Goal: Browse casually

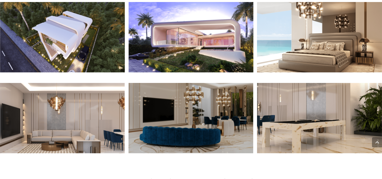
scroll to position [505, 0]
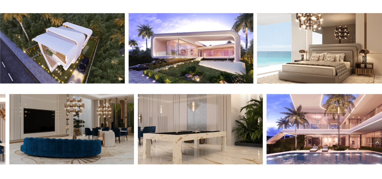
drag, startPoint x: 373, startPoint y: 133, endPoint x: 281, endPoint y: 128, distance: 92.7
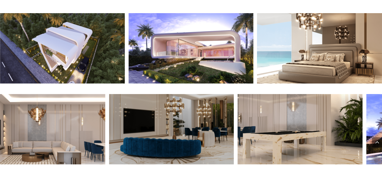
drag, startPoint x: 295, startPoint y: 125, endPoint x: 175, endPoint y: 119, distance: 120.2
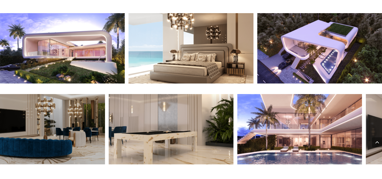
drag, startPoint x: 355, startPoint y: 141, endPoint x: 267, endPoint y: 141, distance: 88.3
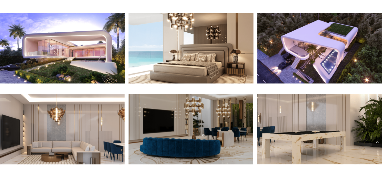
drag, startPoint x: 297, startPoint y: 141, endPoint x: 242, endPoint y: 141, distance: 55.0
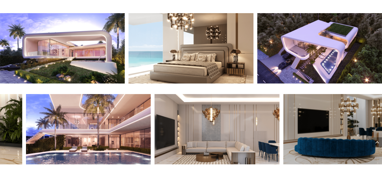
drag, startPoint x: 286, startPoint y: 141, endPoint x: 205, endPoint y: 142, distance: 81.5
click at [207, 142] on div at bounding box center [217, 129] width 382 height 70
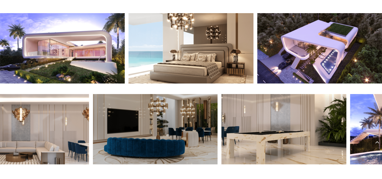
drag, startPoint x: 260, startPoint y: 141, endPoint x: 208, endPoint y: 140, distance: 52.2
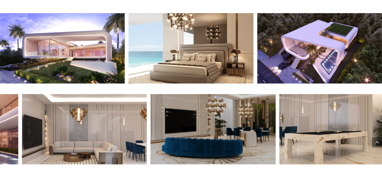
drag, startPoint x: 267, startPoint y: 141, endPoint x: 300, endPoint y: 141, distance: 33.3
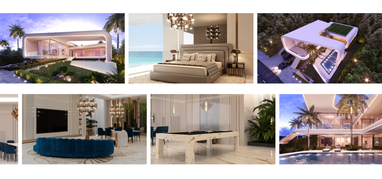
drag, startPoint x: 239, startPoint y: 141, endPoint x: 253, endPoint y: 141, distance: 13.9
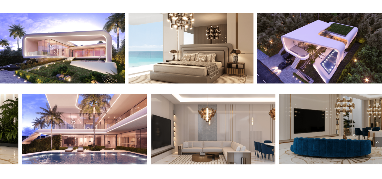
drag, startPoint x: 245, startPoint y: 140, endPoint x: 275, endPoint y: 140, distance: 29.5
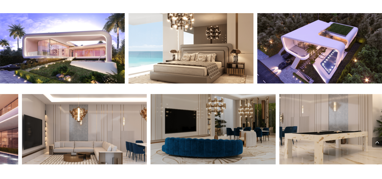
drag, startPoint x: 190, startPoint y: 138, endPoint x: 255, endPoint y: 138, distance: 64.1
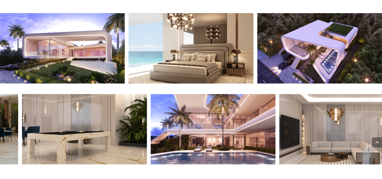
drag, startPoint x: 248, startPoint y: 140, endPoint x: 259, endPoint y: 140, distance: 11.1
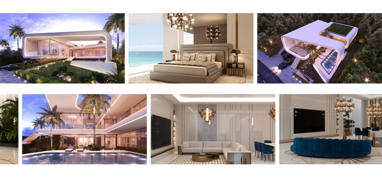
click at [379, 142] on span at bounding box center [377, 142] width 10 height 10
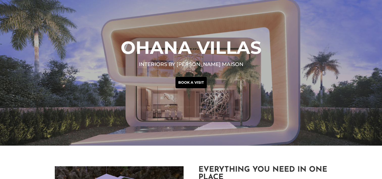
scroll to position [0, 0]
